Goal: Information Seeking & Learning: Learn about a topic

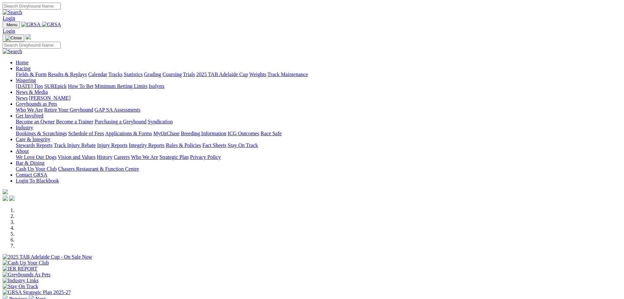
scroll to position [164, 0]
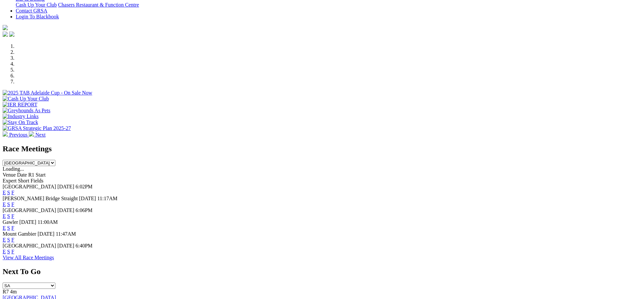
click at [14, 225] on link "F" at bounding box center [12, 228] width 3 height 6
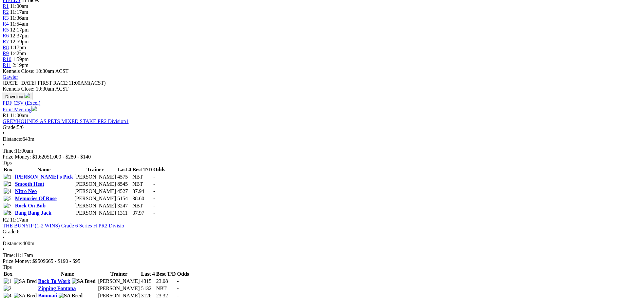
scroll to position [33, 0]
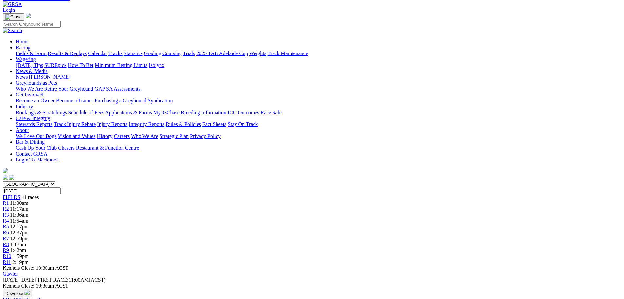
click at [47, 50] on link "Fields & Form" at bounding box center [31, 53] width 31 height 6
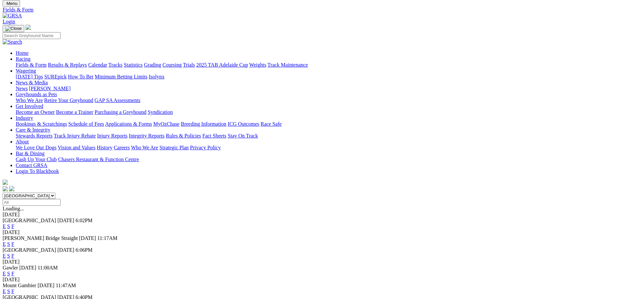
scroll to position [33, 0]
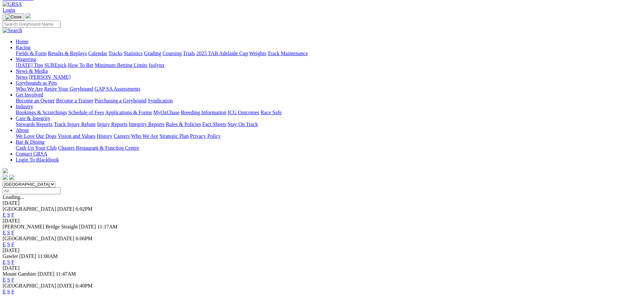
click at [14, 277] on link "F" at bounding box center [12, 280] width 3 height 6
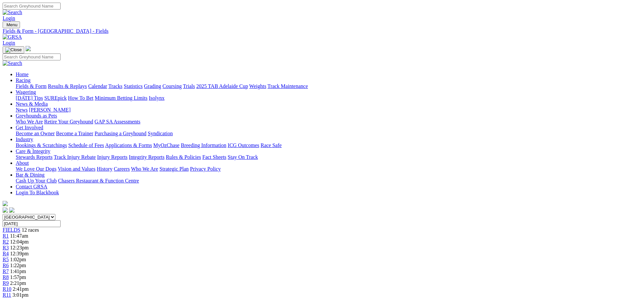
click at [47, 83] on link "Fields & Form" at bounding box center [31, 86] width 31 height 6
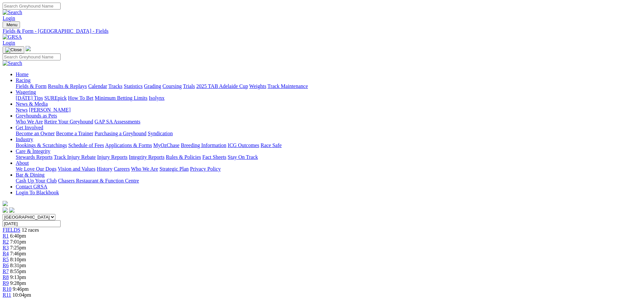
click at [47, 83] on link "Fields & Form" at bounding box center [31, 86] width 31 height 6
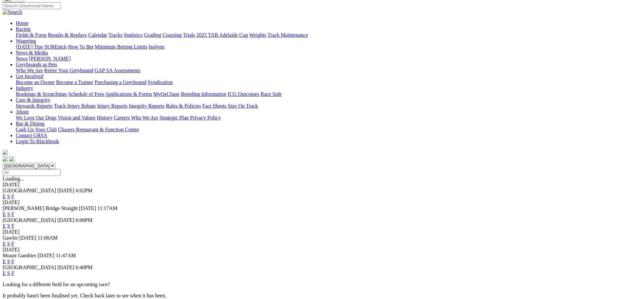
scroll to position [66, 0]
